Goal: Information Seeking & Learning: Learn about a topic

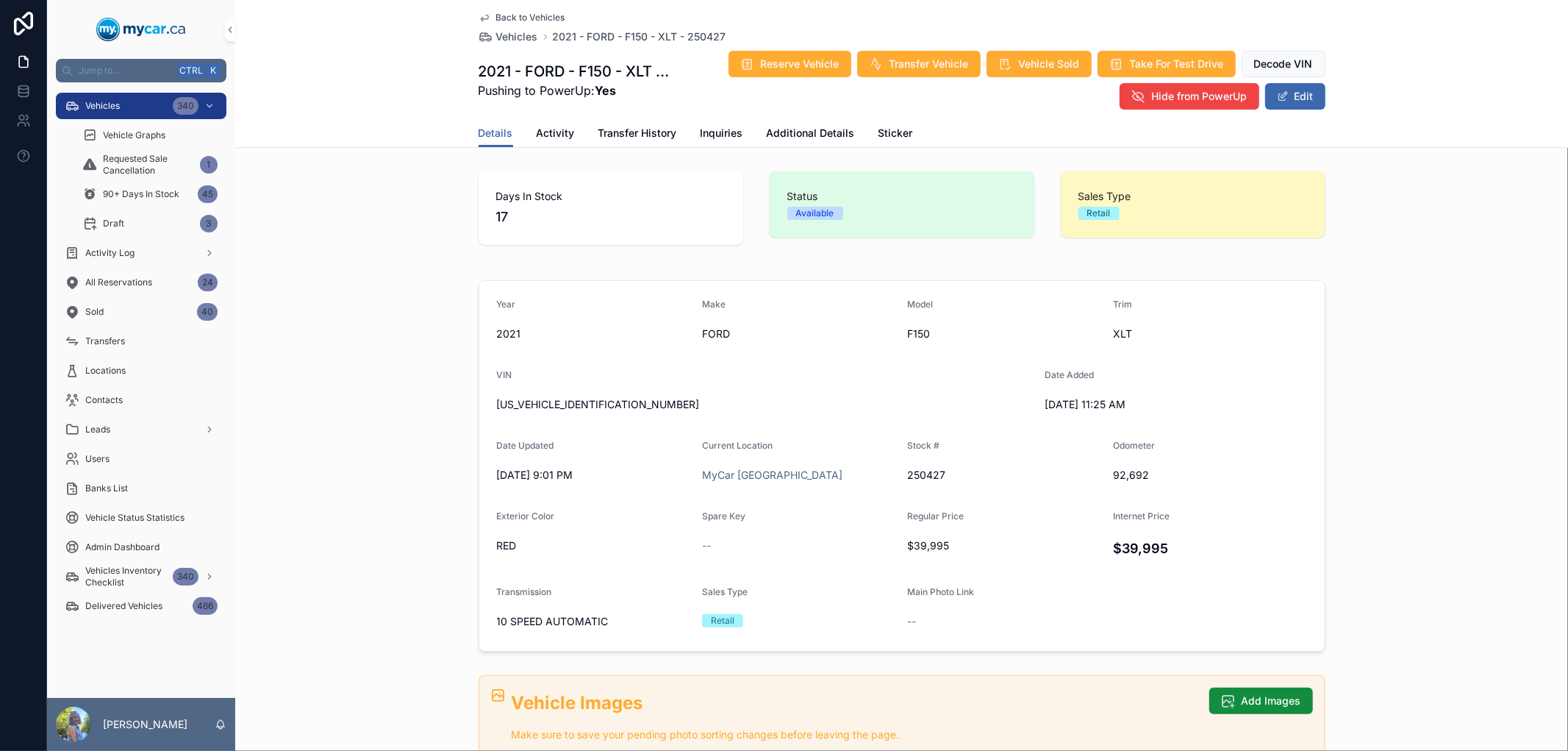
scroll to position [408, 0]
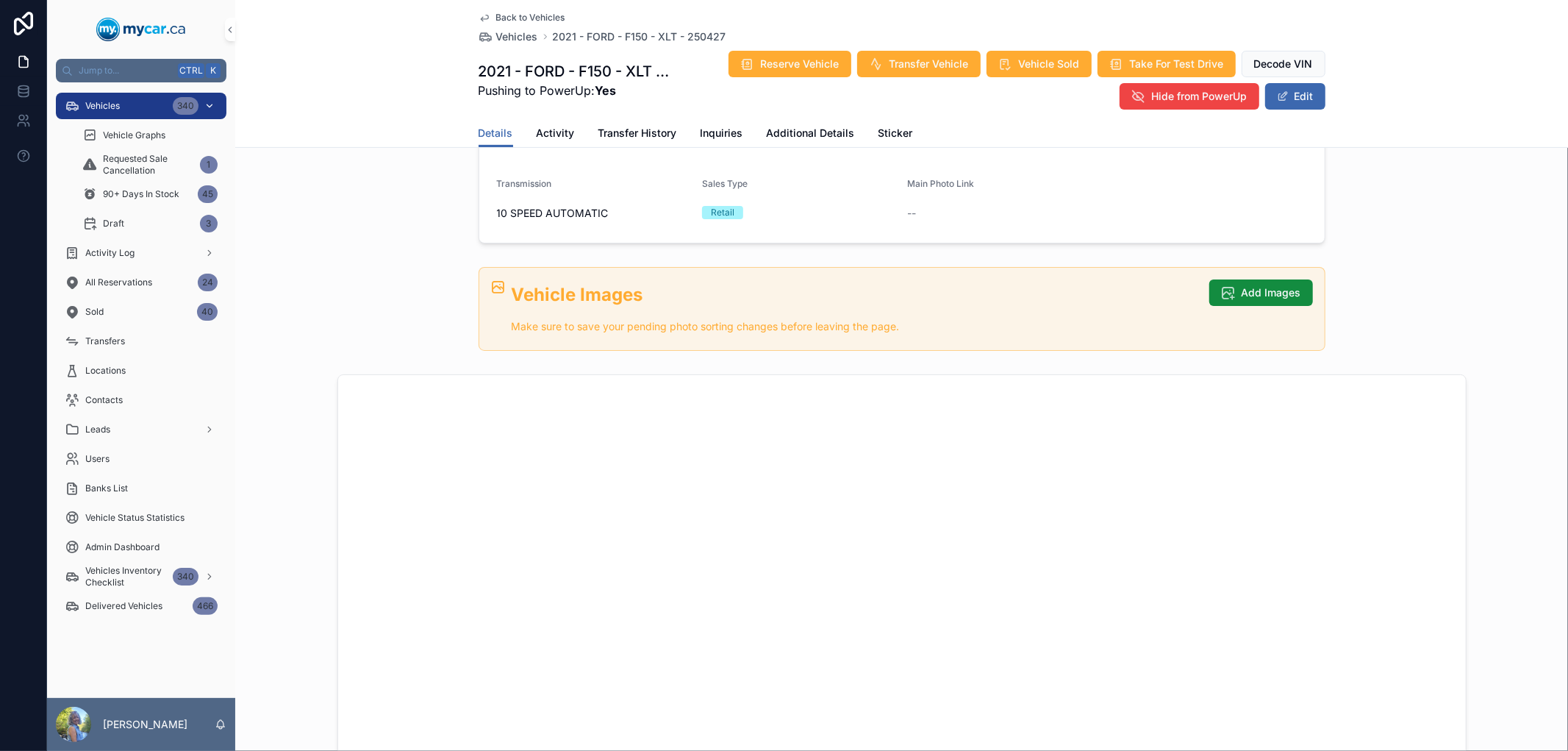
click at [147, 100] on div "Vehicles 340" at bounding box center [141, 106] width 153 height 23
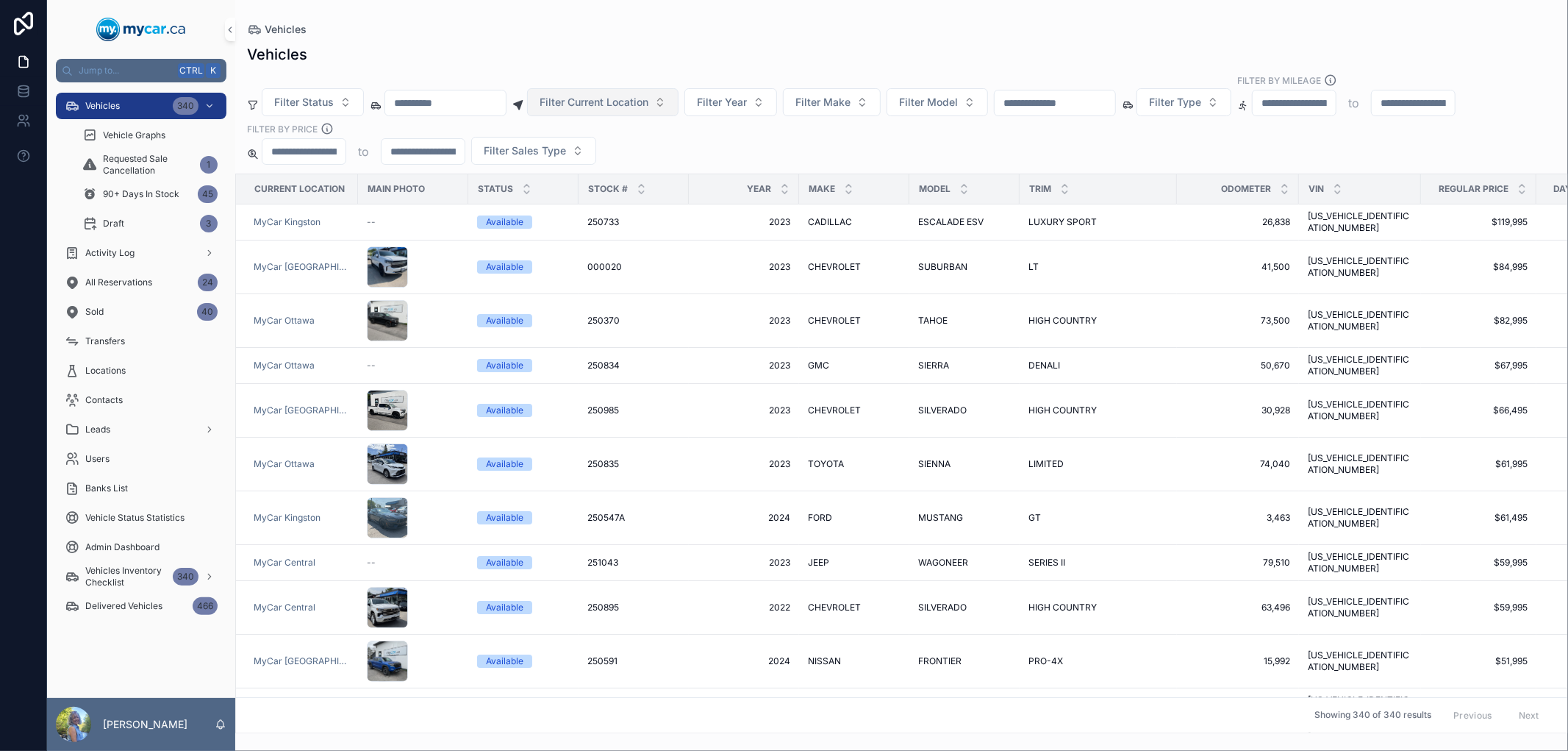
click at [649, 97] on span "Filter Current Location" at bounding box center [594, 102] width 109 height 15
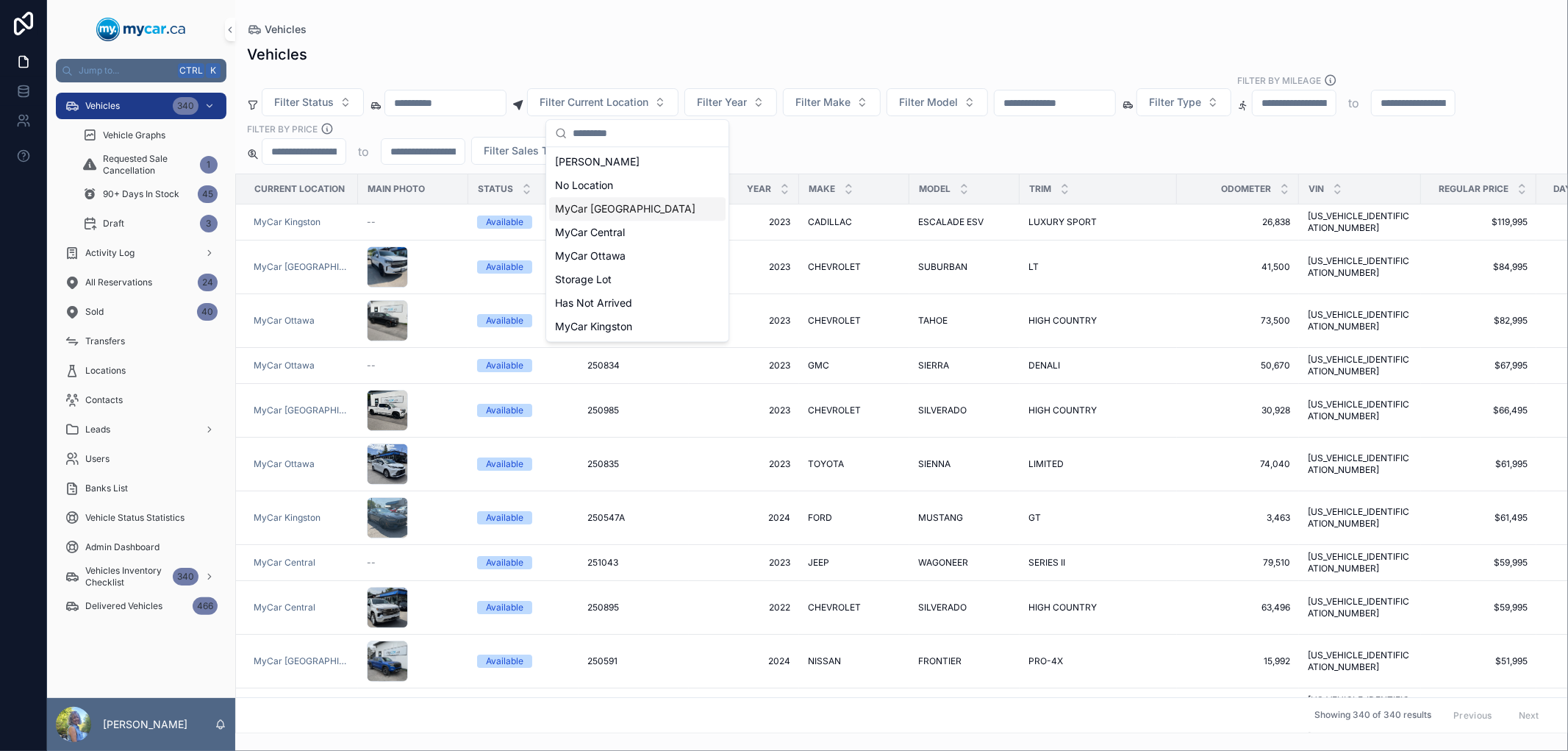
click at [636, 203] on span "MyCar [GEOGRAPHIC_DATA]" at bounding box center [625, 209] width 141 height 15
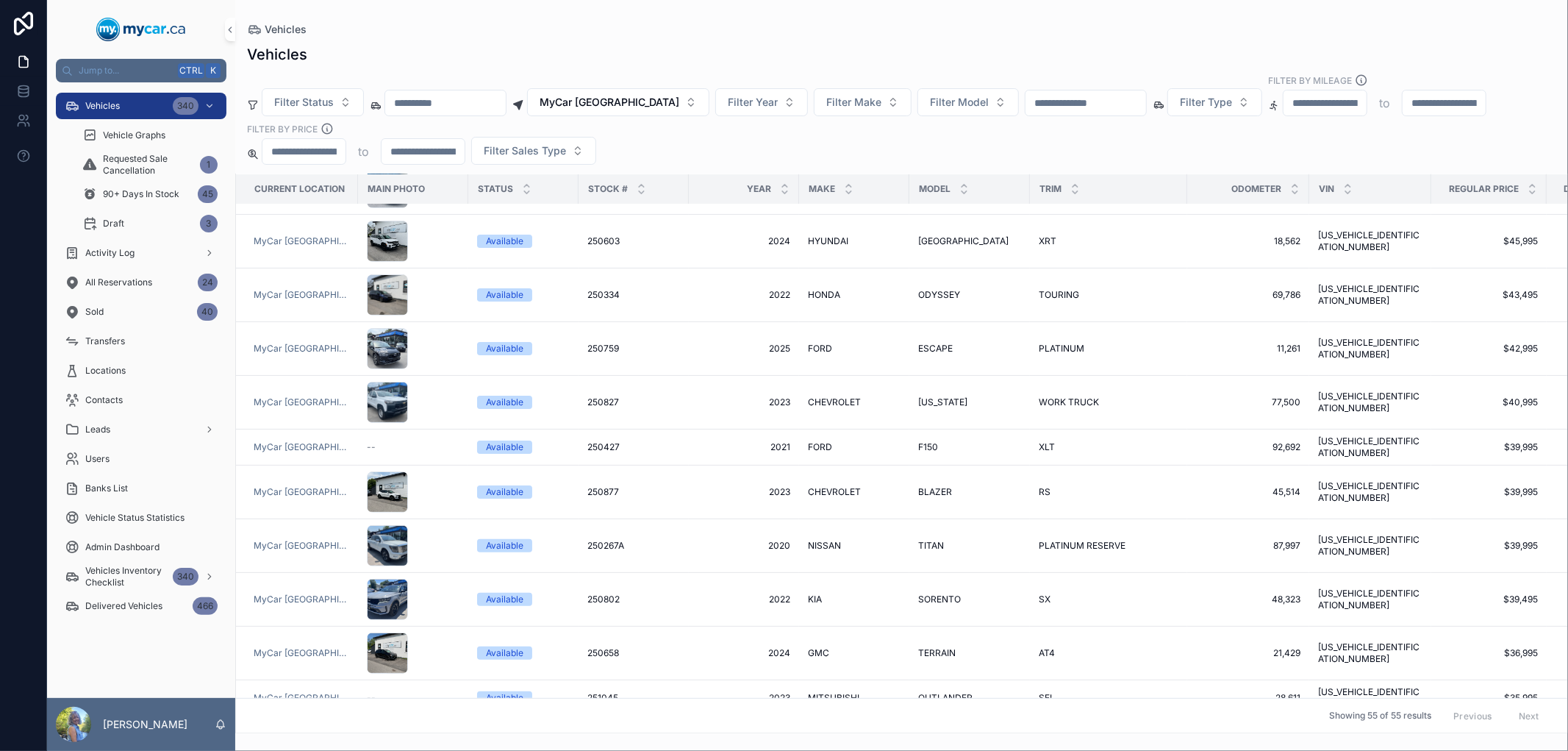
scroll to position [408, 0]
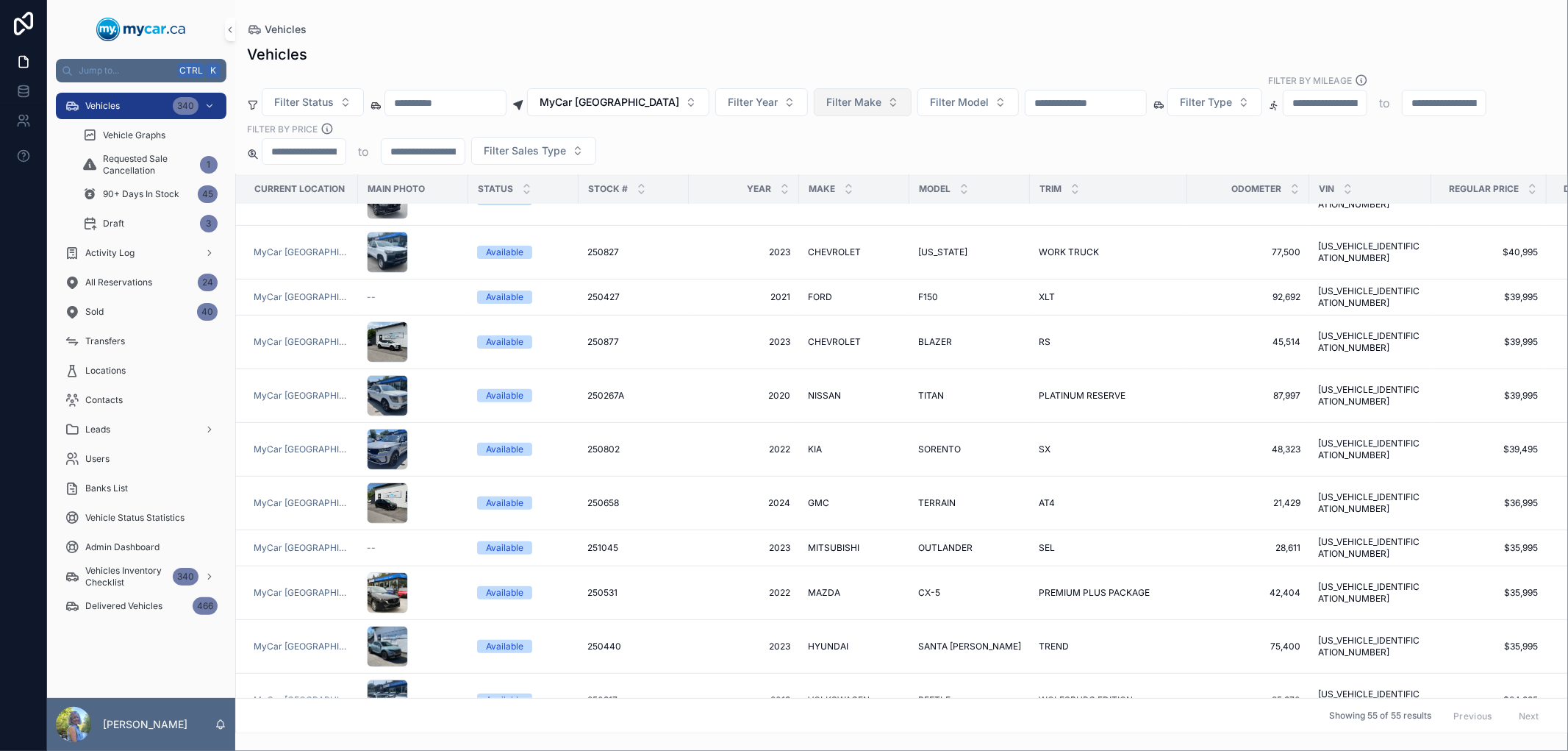
click at [841, 107] on span "Filter Make" at bounding box center [854, 102] width 55 height 15
type input "*"
click at [833, 178] on div "KIA" at bounding box center [841, 185] width 176 height 23
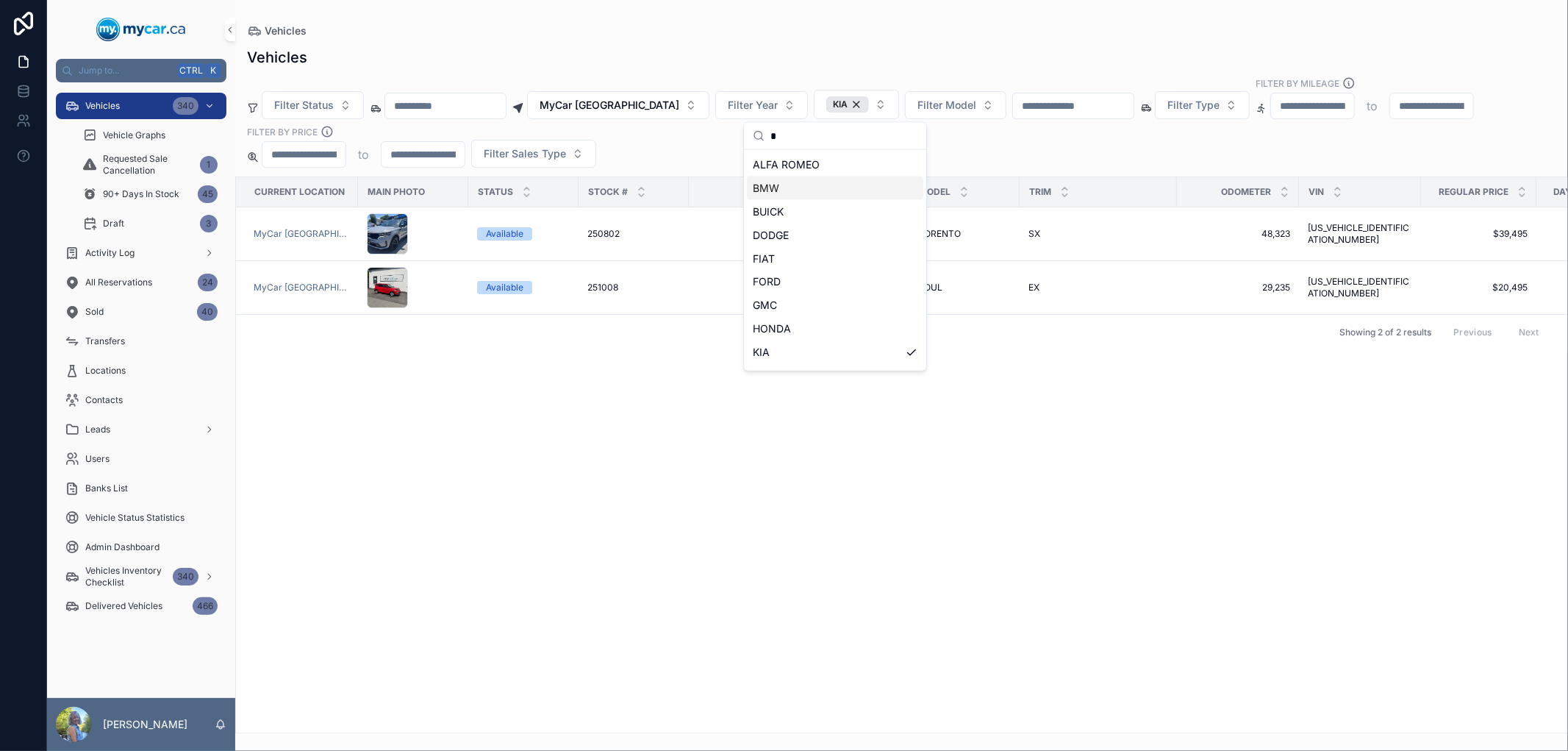
click at [398, 429] on div "Current Location Main Photo Status Stock # Year Make Model Trim Odometer VIN Re…" at bounding box center [902, 455] width 1331 height 555
